Goal: Task Accomplishment & Management: Manage account settings

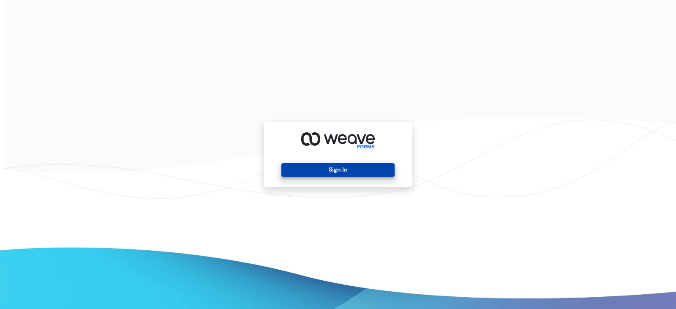
click at [327, 171] on button "Sign In" at bounding box center [337, 170] width 113 height 14
